Goal: Task Accomplishment & Management: Use online tool/utility

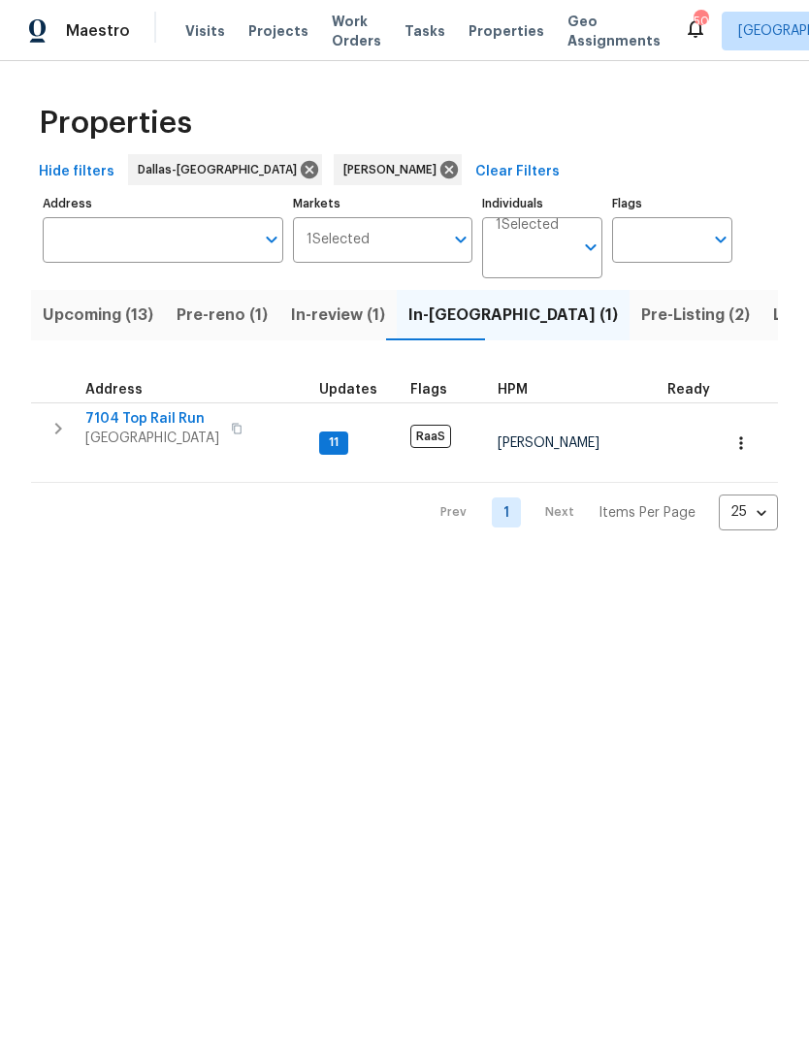
click at [172, 417] on span "7104 Top Rail Run" at bounding box center [152, 418] width 134 height 19
click at [749, 434] on icon "button" at bounding box center [740, 443] width 19 height 19
click at [564, 520] on div at bounding box center [404, 527] width 809 height 1054
click at [239, 428] on icon "button" at bounding box center [237, 429] width 12 height 12
click at [641, 310] on span "Pre-Listing (2)" at bounding box center [695, 315] width 109 height 27
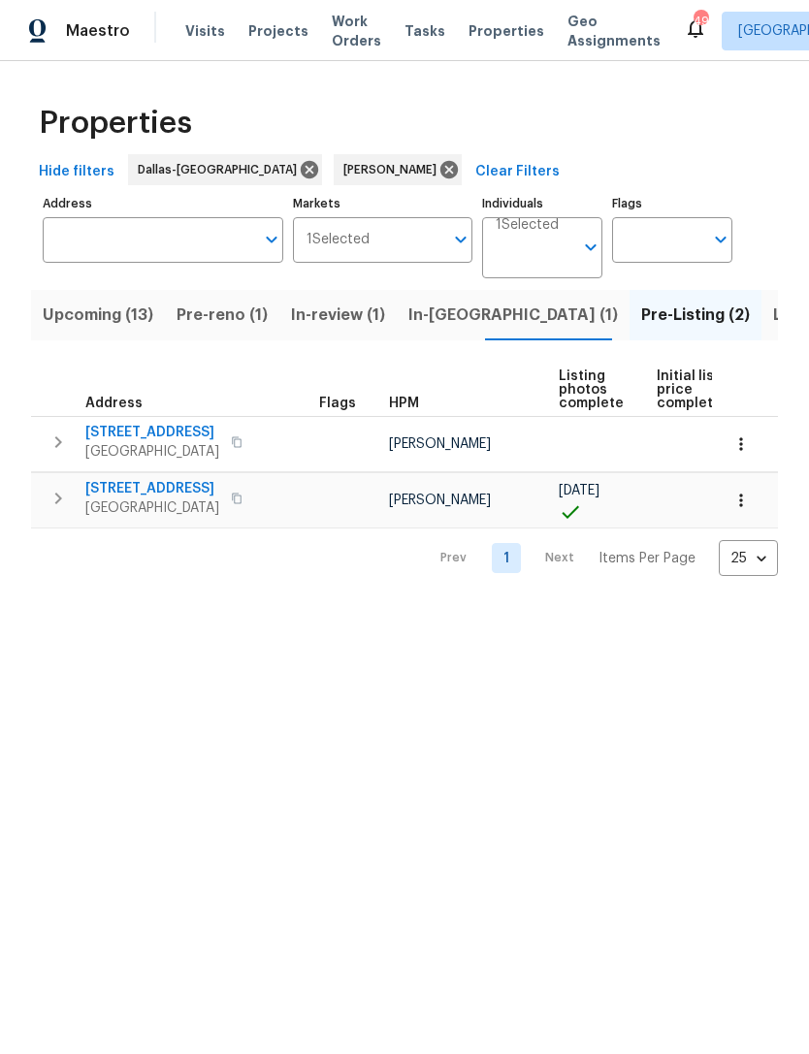
click at [744, 502] on icon "button" at bounding box center [740, 500] width 19 height 19
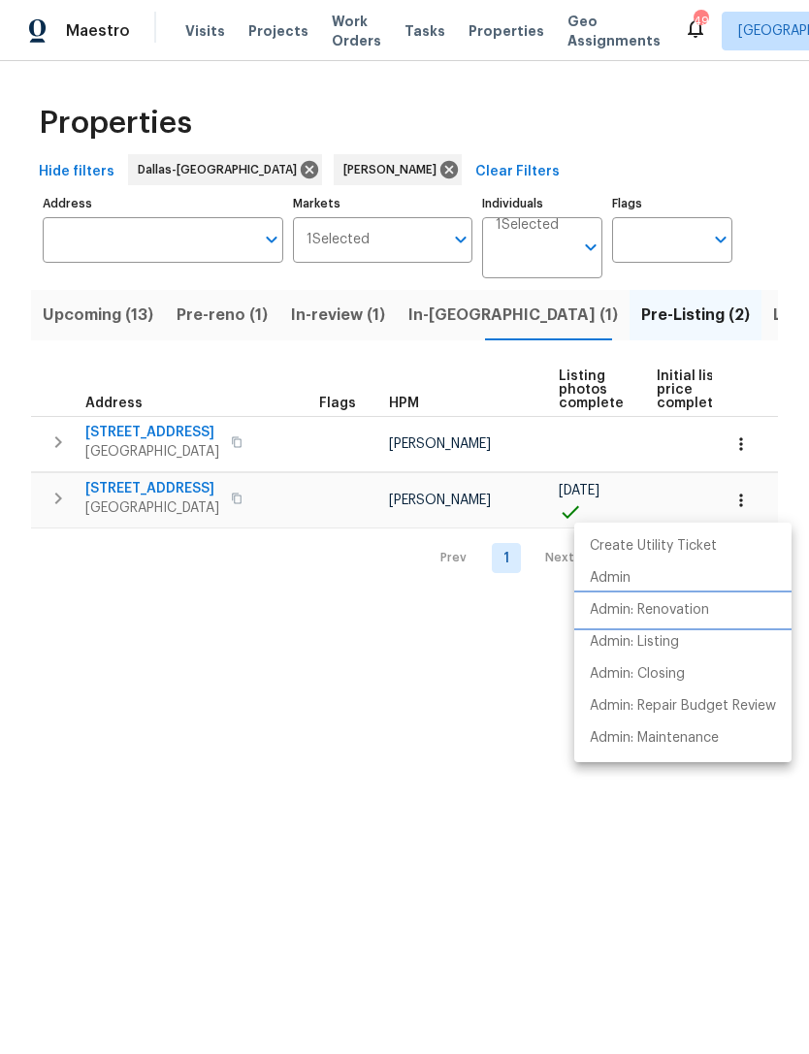
click at [708, 603] on p "Admin: Renovation" at bounding box center [649, 610] width 119 height 20
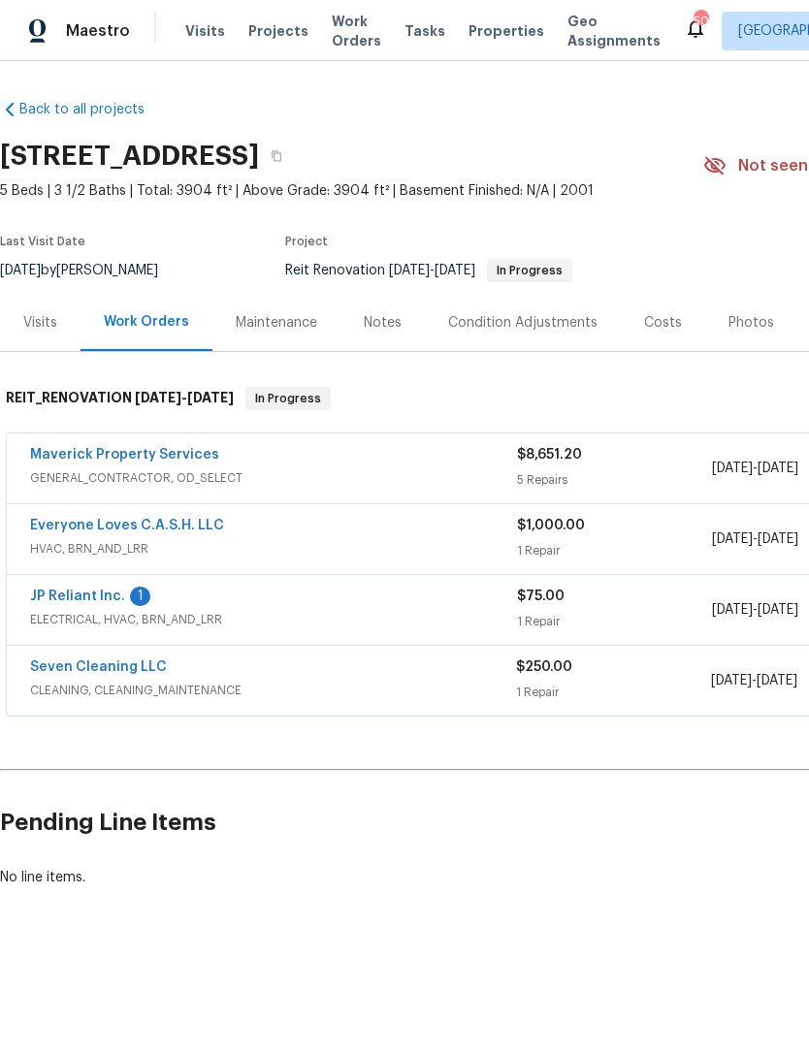
click at [82, 591] on link "JP Reliant Inc." at bounding box center [77, 597] width 95 height 14
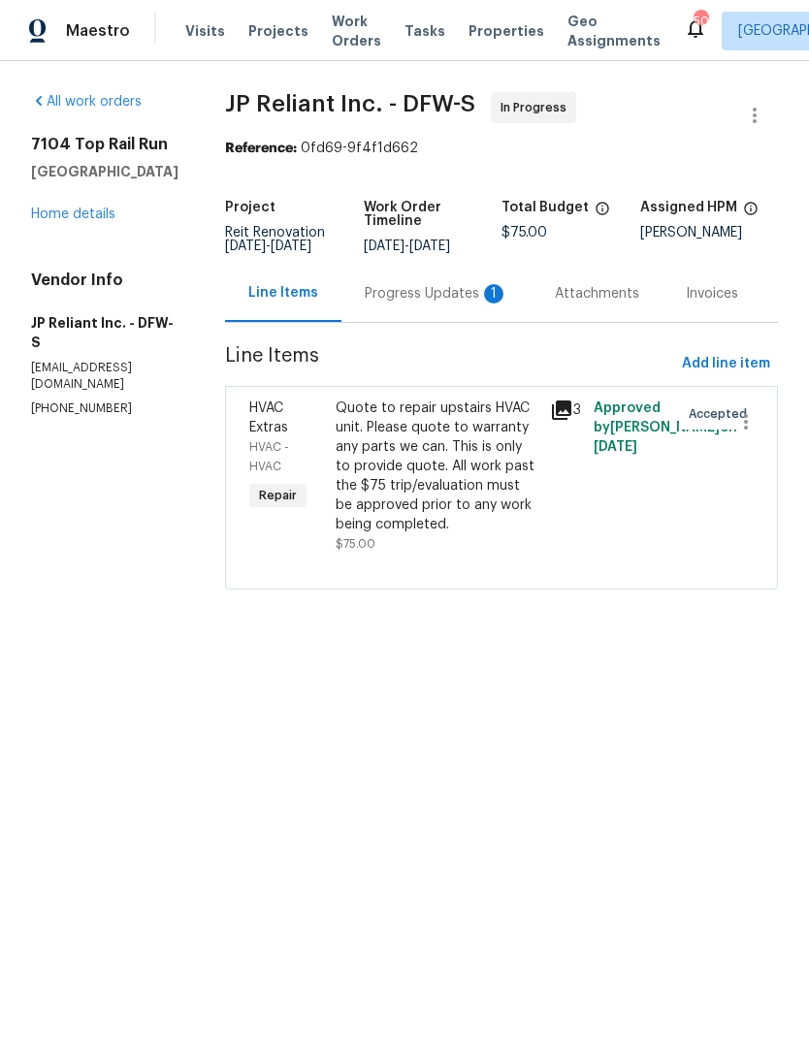
click at [437, 303] on div "Progress Updates 1" at bounding box center [437, 293] width 144 height 19
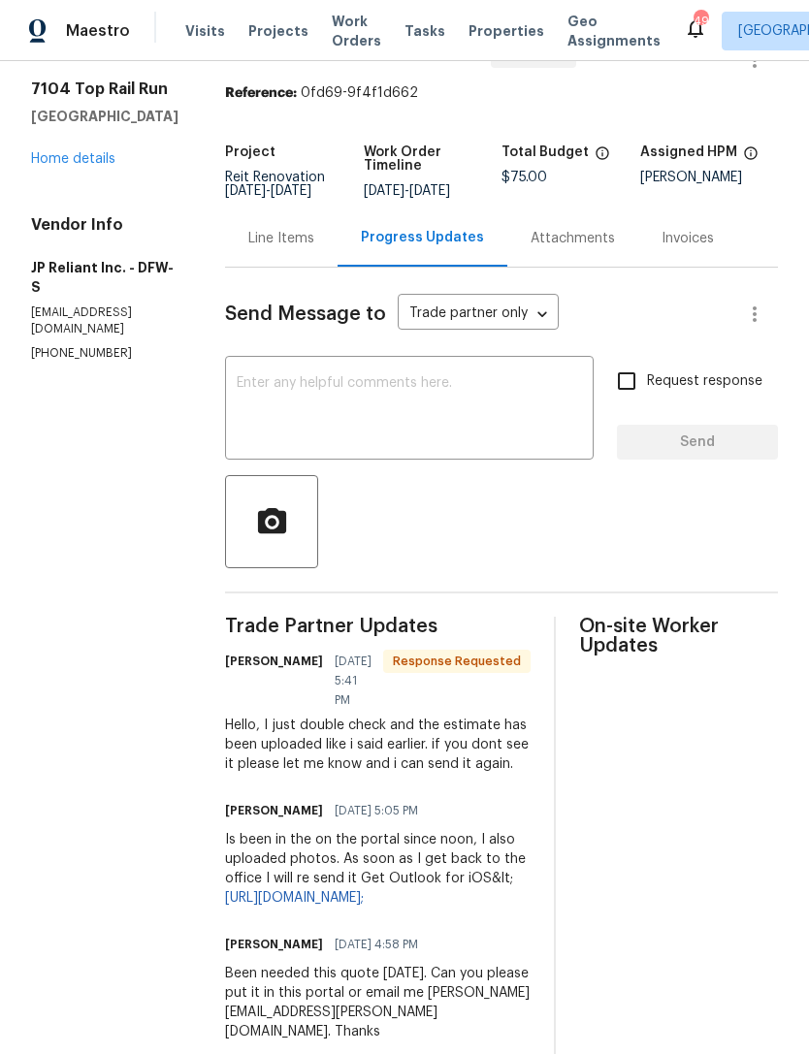
scroll to position [56, 0]
click at [573, 247] on div "Attachments" at bounding box center [573, 237] width 84 height 19
